Goal: Information Seeking & Learning: Learn about a topic

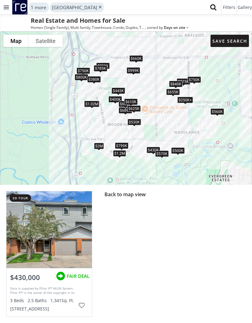
click at [63, 235] on div at bounding box center [48, 229] width 85 height 77
click at [70, 227] on div at bounding box center [48, 229] width 85 height 77
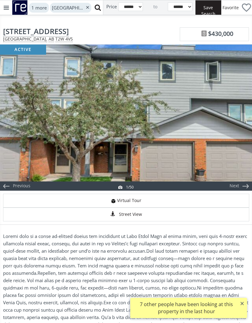
click at [238, 188] on div "Next" at bounding box center [234, 186] width 30 height 9
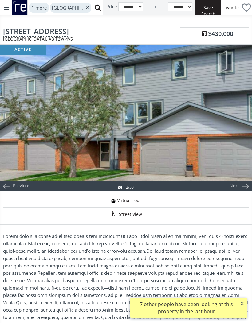
click at [239, 188] on div "Next" at bounding box center [234, 186] width 30 height 9
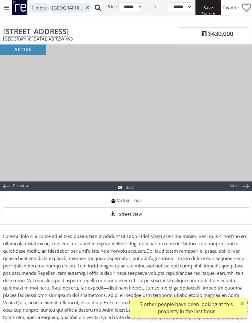
click at [239, 187] on div "Next" at bounding box center [234, 186] width 30 height 9
click at [237, 184] on div "Next" at bounding box center [234, 186] width 30 height 9
click at [236, 185] on div "Next" at bounding box center [234, 186] width 30 height 9
click at [237, 182] on div "Next" at bounding box center [234, 186] width 30 height 9
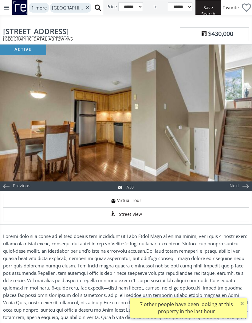
click at [237, 186] on div "Next" at bounding box center [234, 186] width 30 height 9
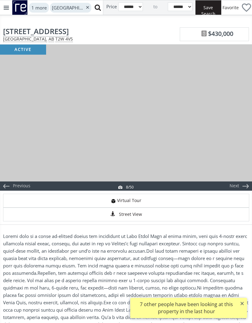
click at [236, 183] on div "Next" at bounding box center [234, 186] width 30 height 9
click at [236, 187] on div "Next" at bounding box center [234, 186] width 30 height 9
click at [233, 185] on div "Next" at bounding box center [234, 186] width 30 height 9
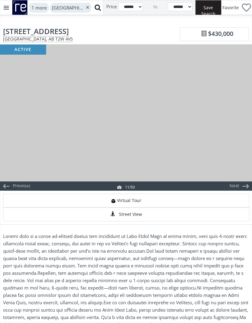
click at [234, 185] on div "Next" at bounding box center [234, 186] width 30 height 9
click at [236, 184] on div "Next" at bounding box center [234, 186] width 30 height 9
click at [235, 187] on div "Next" at bounding box center [234, 186] width 30 height 9
click at [237, 186] on div "Next" at bounding box center [234, 186] width 30 height 9
click at [234, 186] on div "Next" at bounding box center [234, 186] width 30 height 9
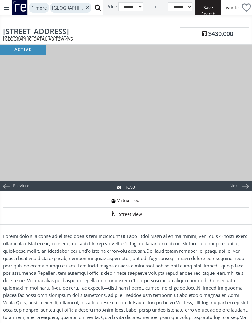
click at [234, 186] on div "Next" at bounding box center [234, 186] width 30 height 9
click at [236, 183] on div "Next" at bounding box center [234, 186] width 30 height 9
click at [234, 182] on div "Next" at bounding box center [234, 186] width 30 height 9
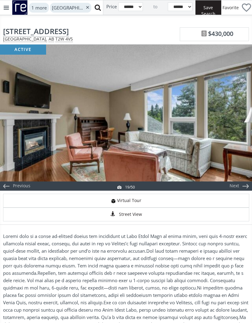
click at [236, 183] on div "Next" at bounding box center [234, 186] width 30 height 9
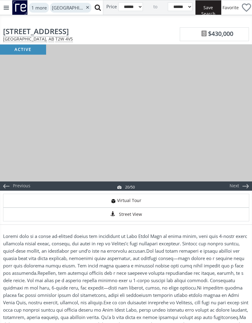
click at [235, 185] on div "Next" at bounding box center [234, 186] width 30 height 9
click at [237, 185] on div "Next" at bounding box center [234, 186] width 30 height 9
click at [236, 183] on div "Next" at bounding box center [234, 186] width 30 height 9
click at [231, 184] on div "Next" at bounding box center [234, 186] width 30 height 9
